Goal: Information Seeking & Learning: Learn about a topic

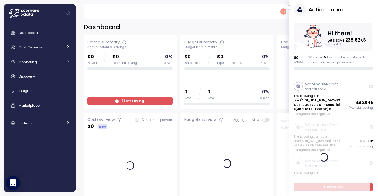
click at [120, 10] on div "[EMAIL_ADDRESS][DOMAIN_NAME] Admin" at bounding box center [224, 11] width 269 height 15
click at [41, 59] on div "Monitoring" at bounding box center [41, 62] width 44 height 6
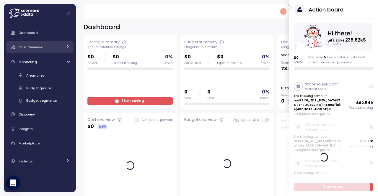
click at [44, 48] on div "Cost Overview" at bounding box center [41, 47] width 44 height 6
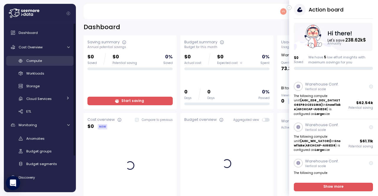
click at [40, 59] on span "Compute" at bounding box center [34, 60] width 16 height 5
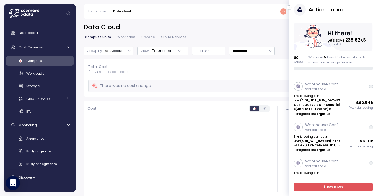
click at [289, 7] on icon "button" at bounding box center [289, 7] width 3 height 7
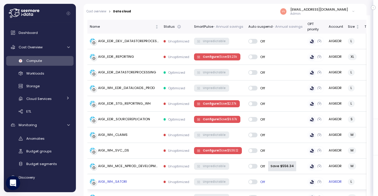
scroll to position [196, 0]
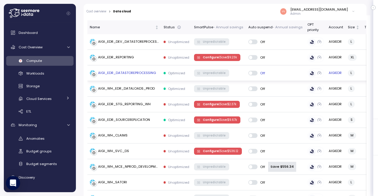
click at [127, 72] on div "AIGI_EDR_DATASTOREPROCESSING" at bounding box center [127, 73] width 58 height 5
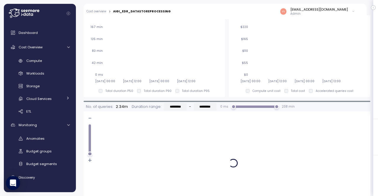
scroll to position [575, 0]
